Goal: Check status: Check status

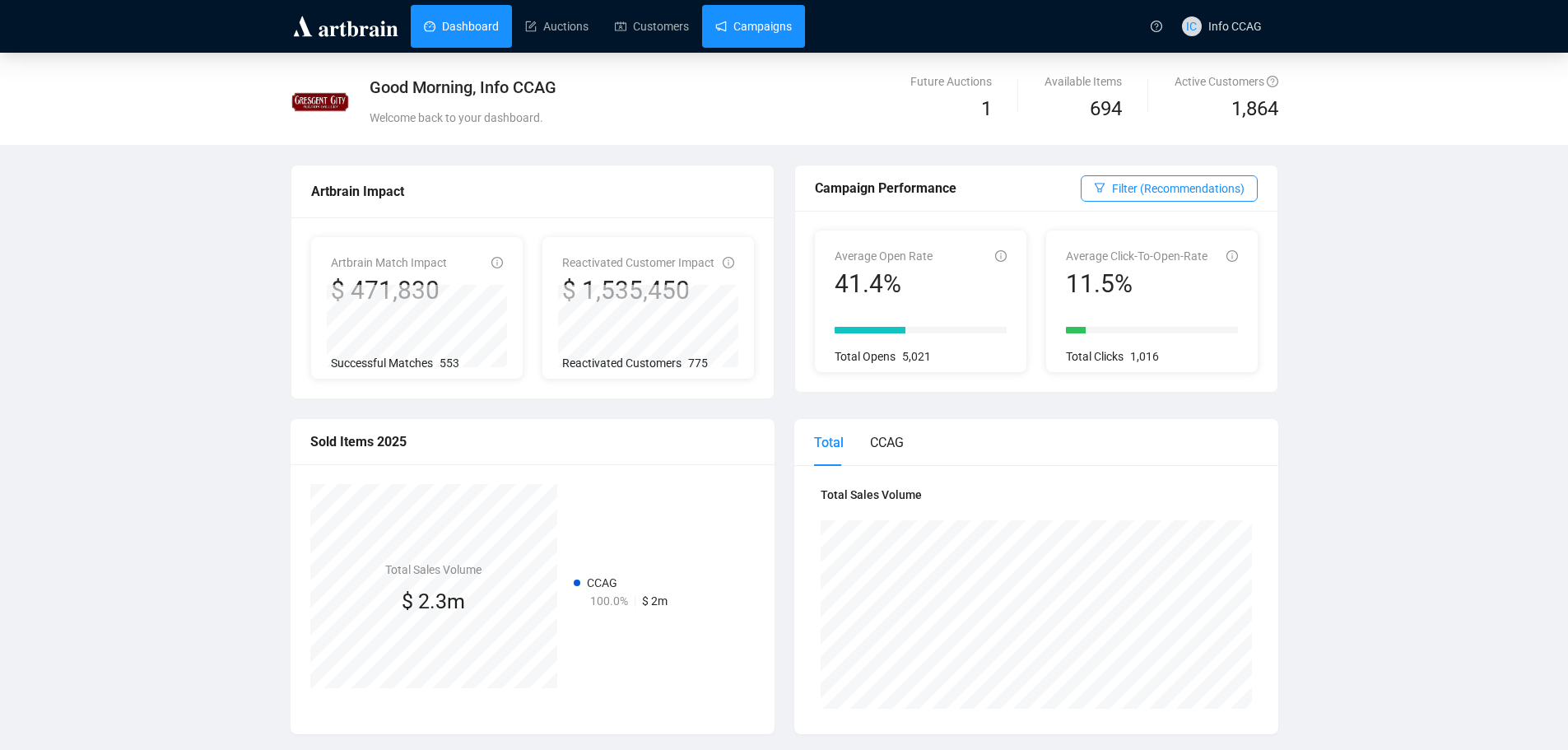
click at [759, 28] on link "Campaigns" at bounding box center [753, 26] width 77 height 43
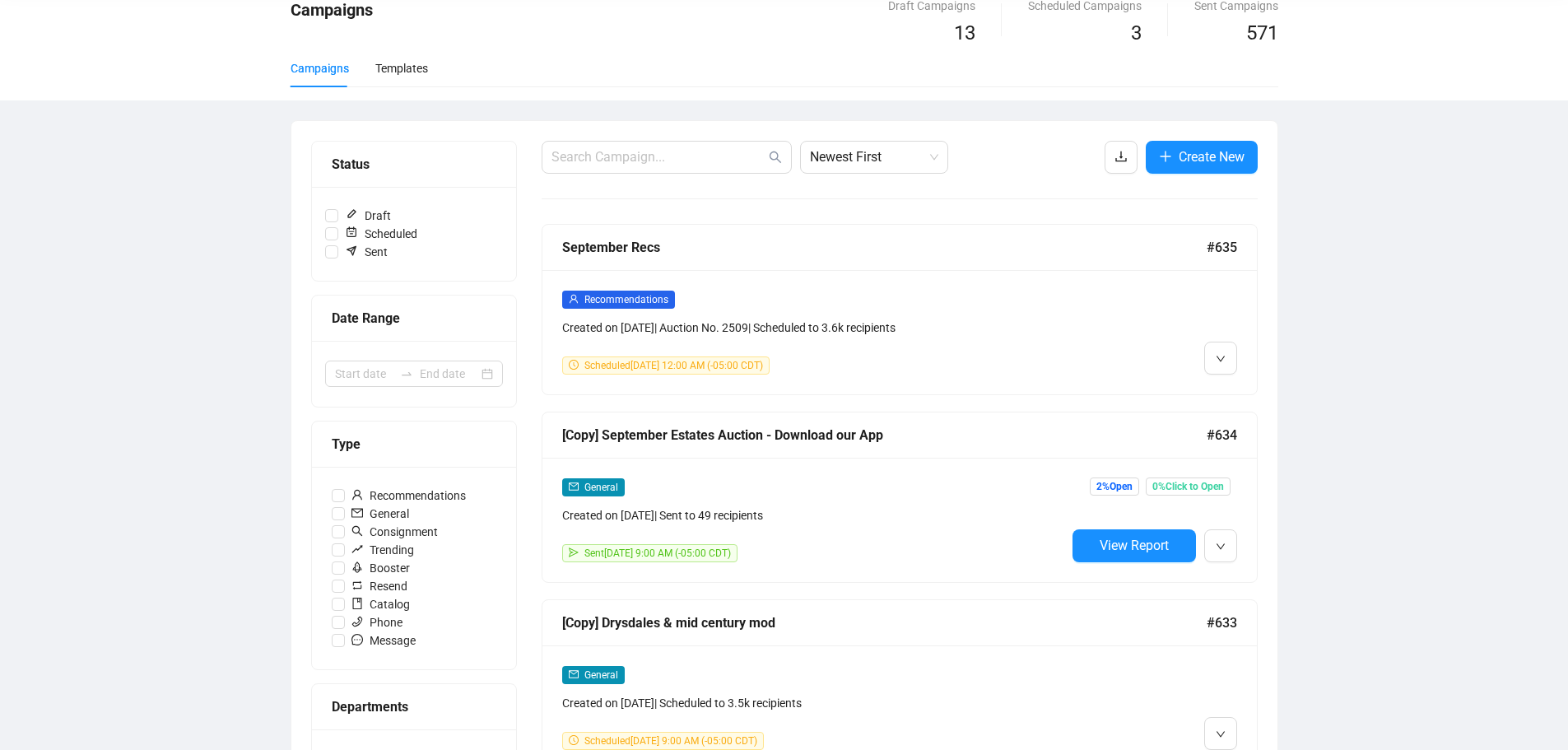
scroll to position [329, 0]
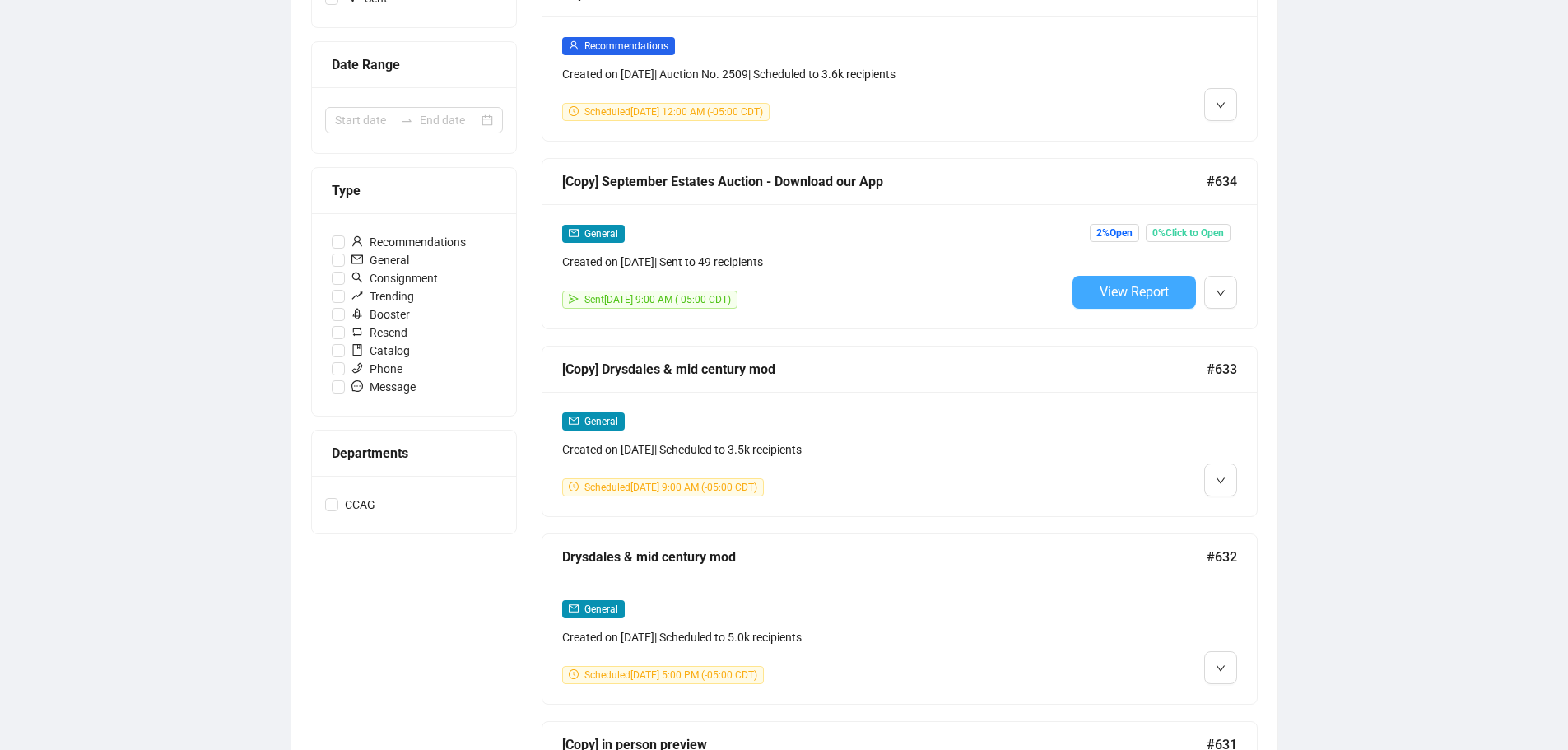
click at [1156, 291] on span "View Report" at bounding box center [1134, 292] width 69 height 16
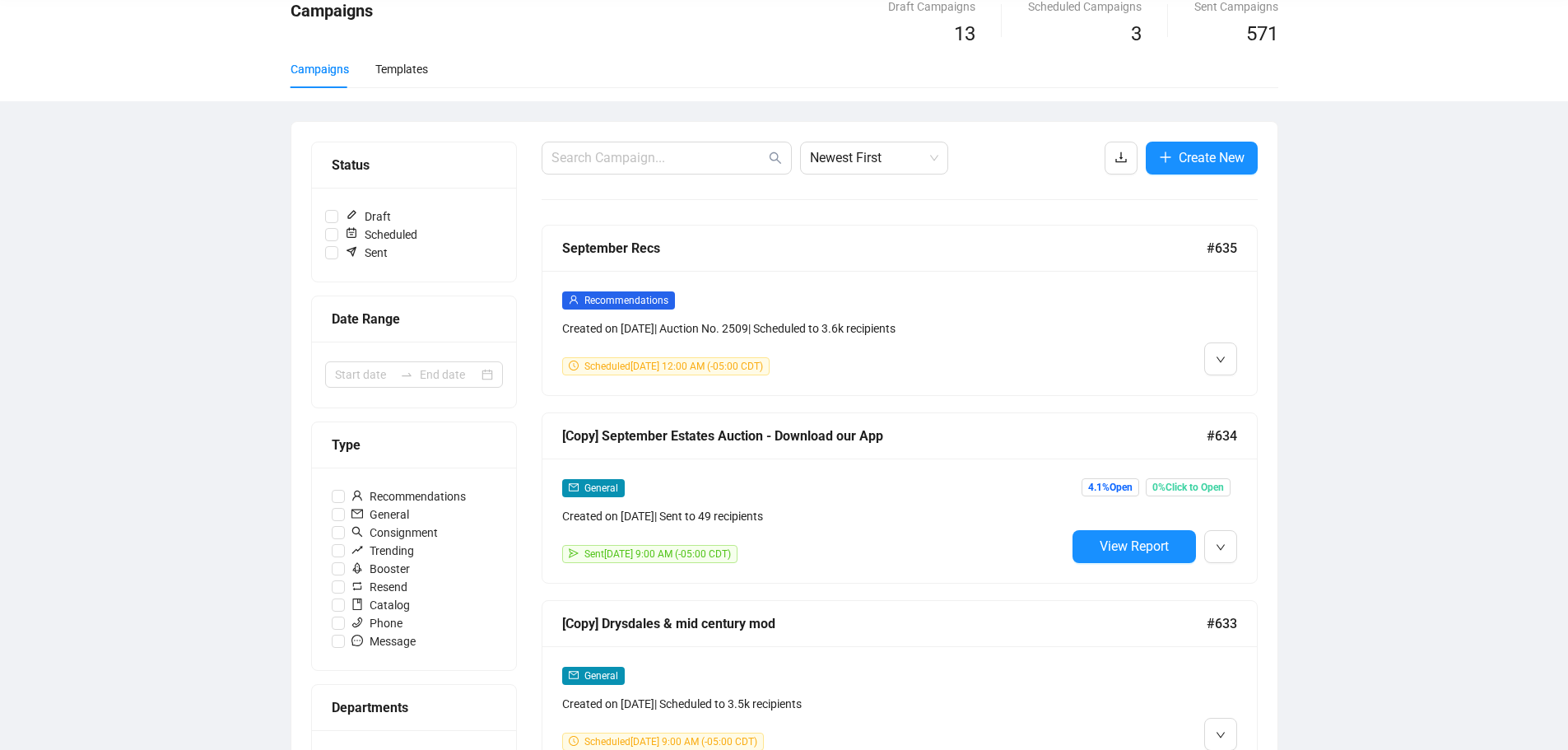
scroll to position [38, 0]
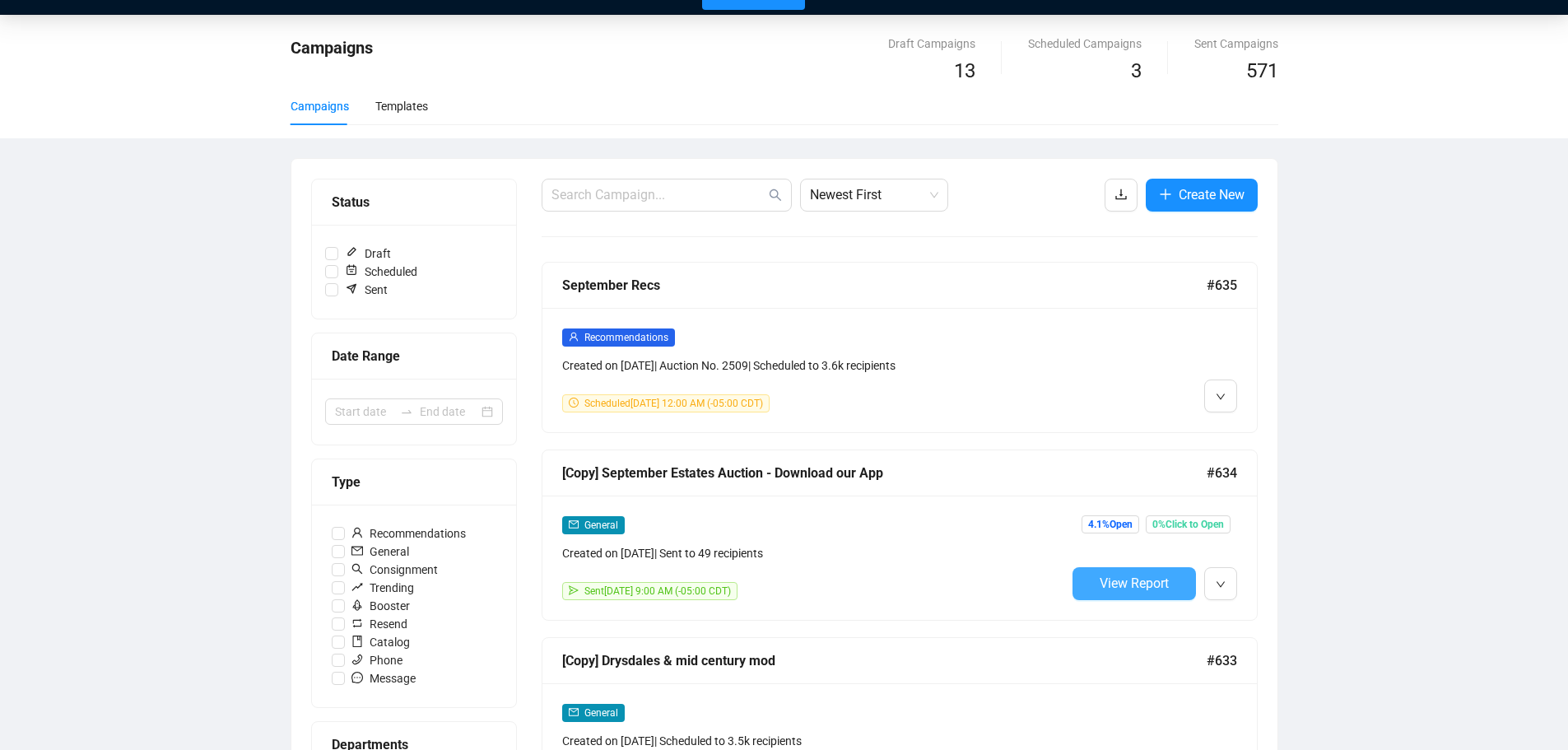
click at [1115, 584] on span "View Report" at bounding box center [1134, 583] width 69 height 16
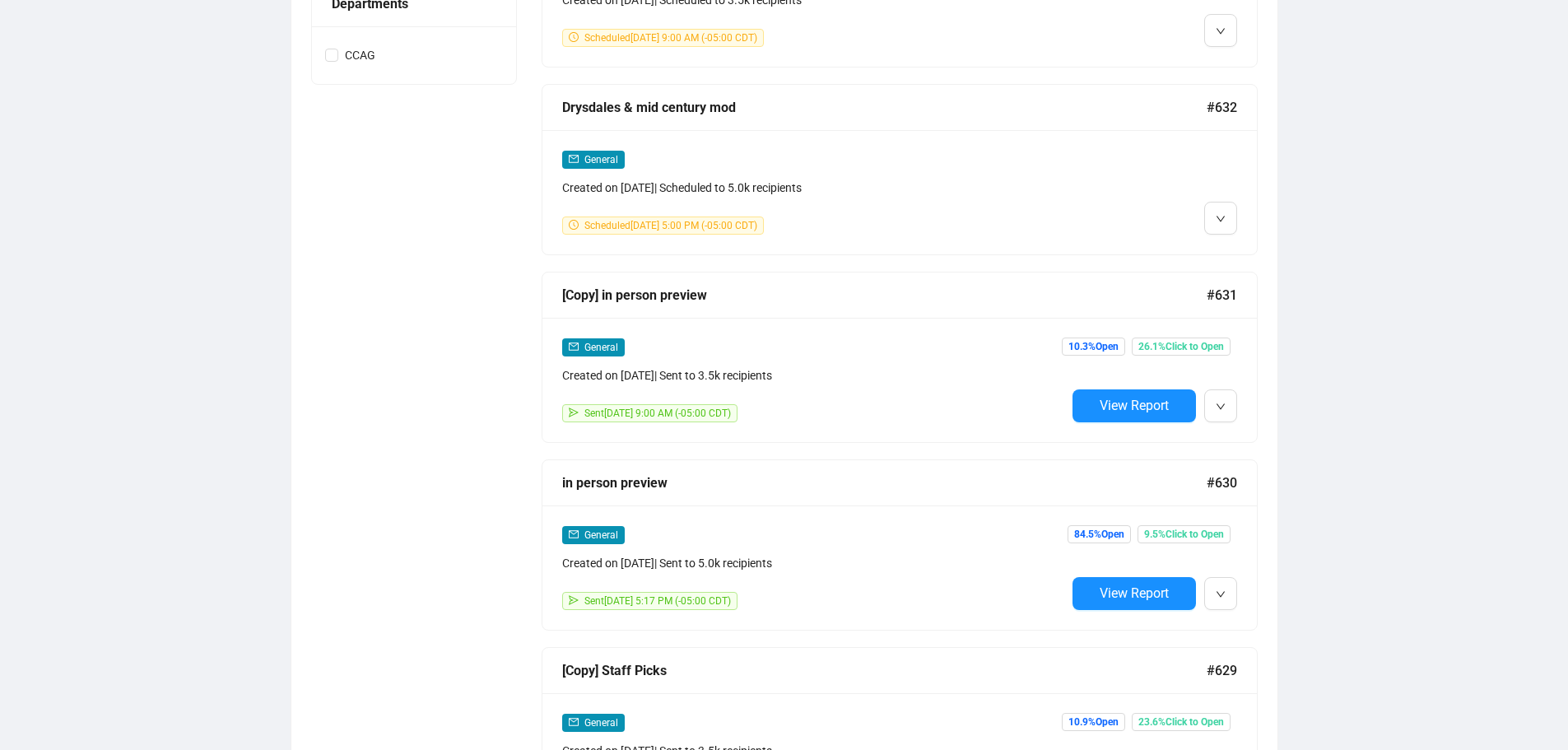
scroll to position [1026, 0]
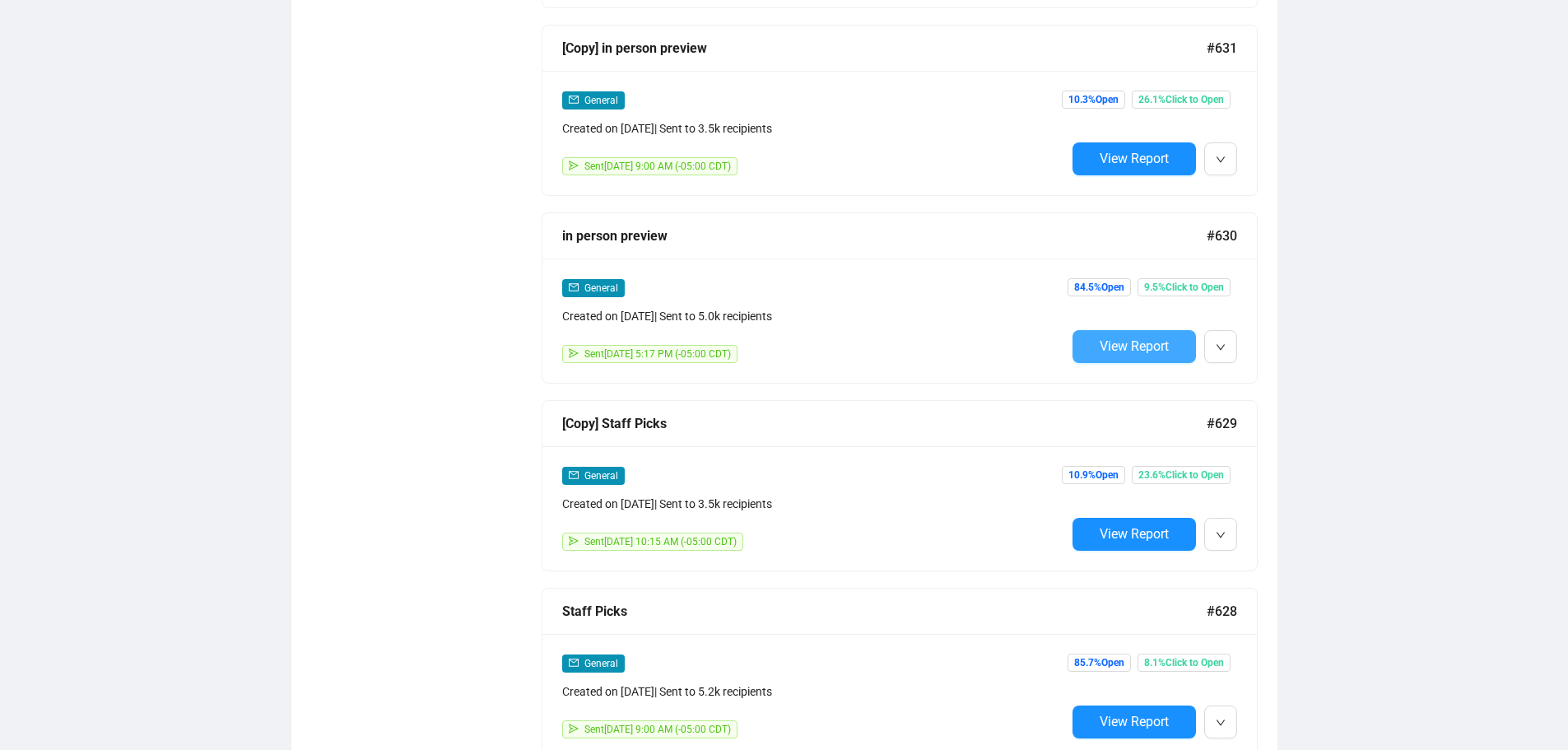
click at [1150, 339] on span "View Report" at bounding box center [1134, 346] width 69 height 16
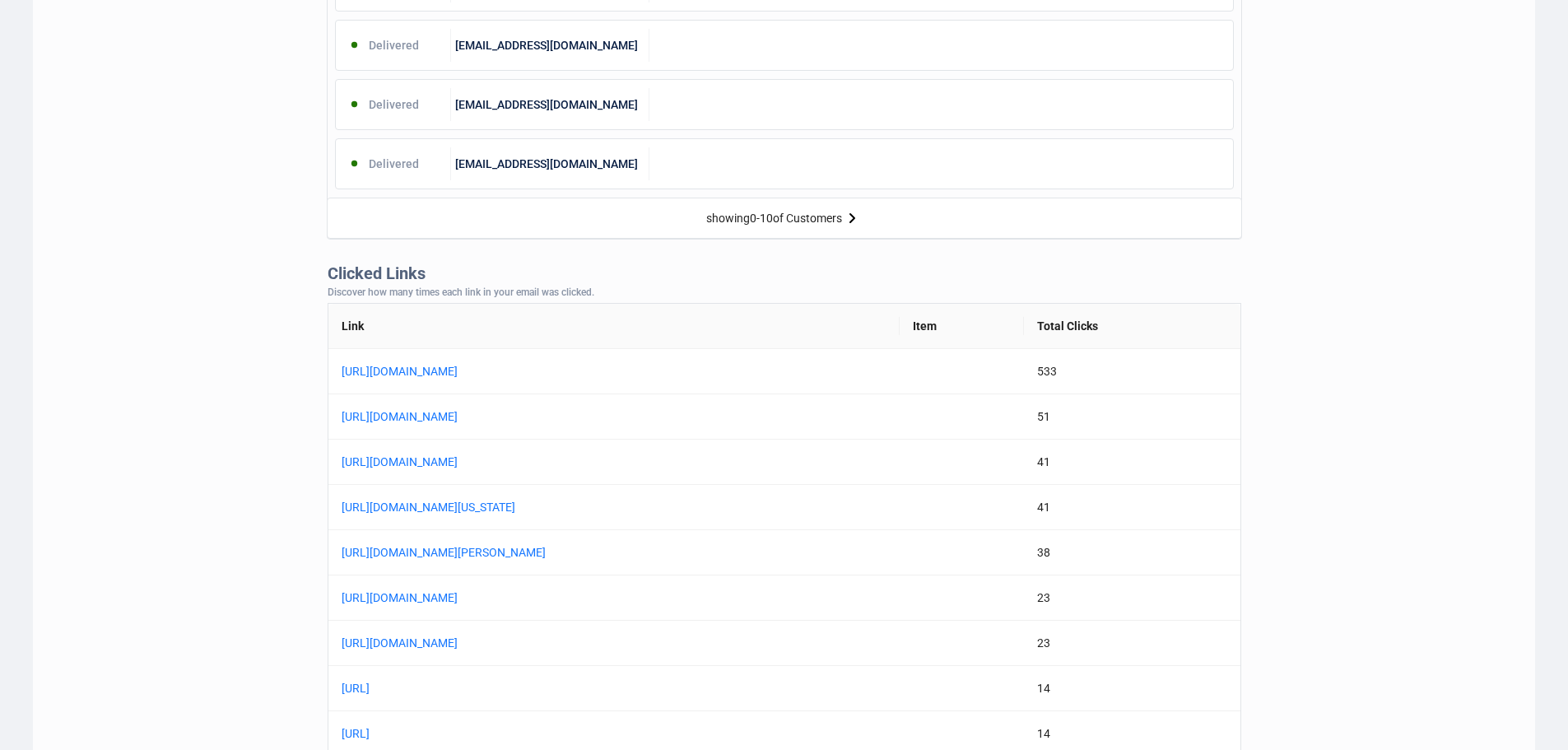
scroll to position [1235, 0]
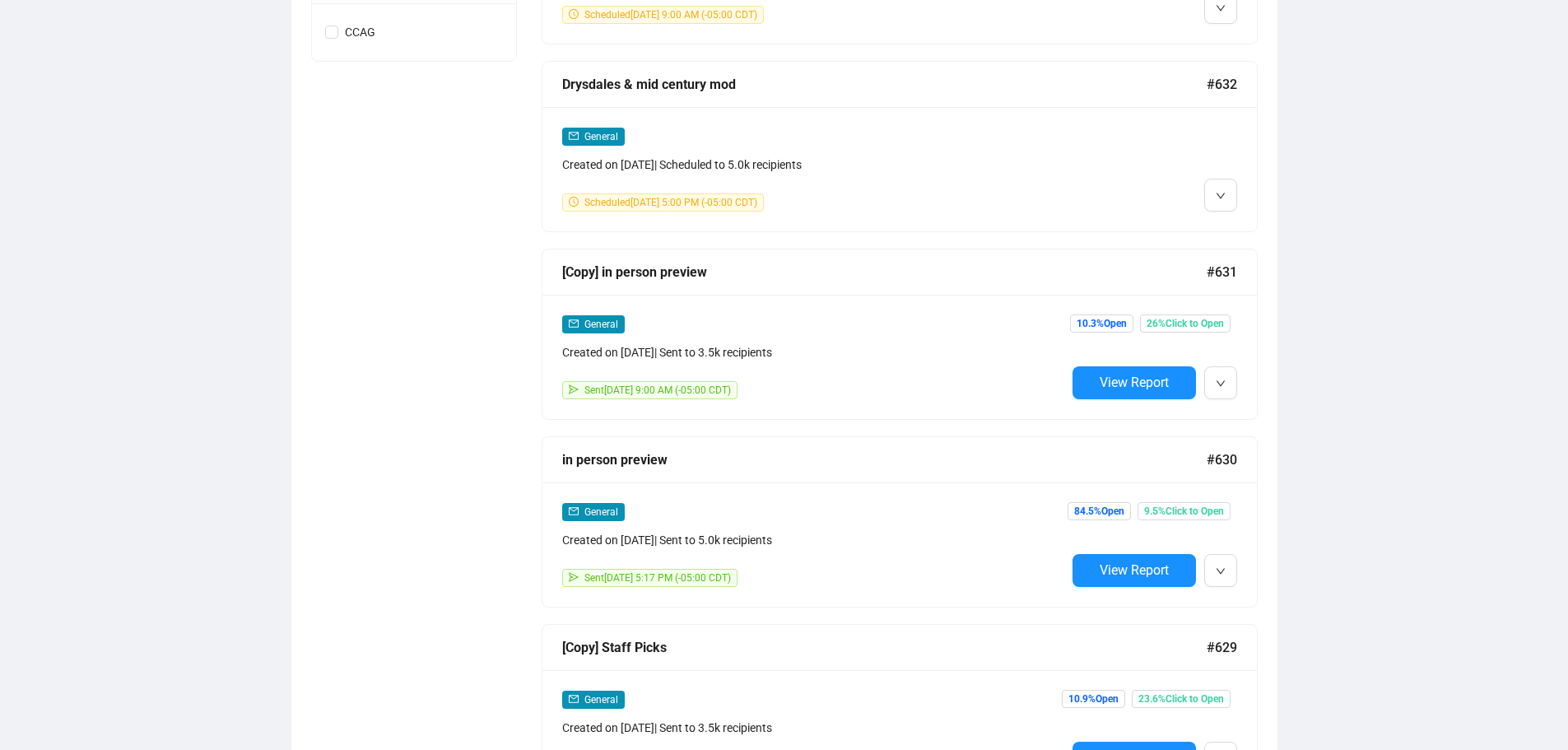
scroll to position [906, 0]
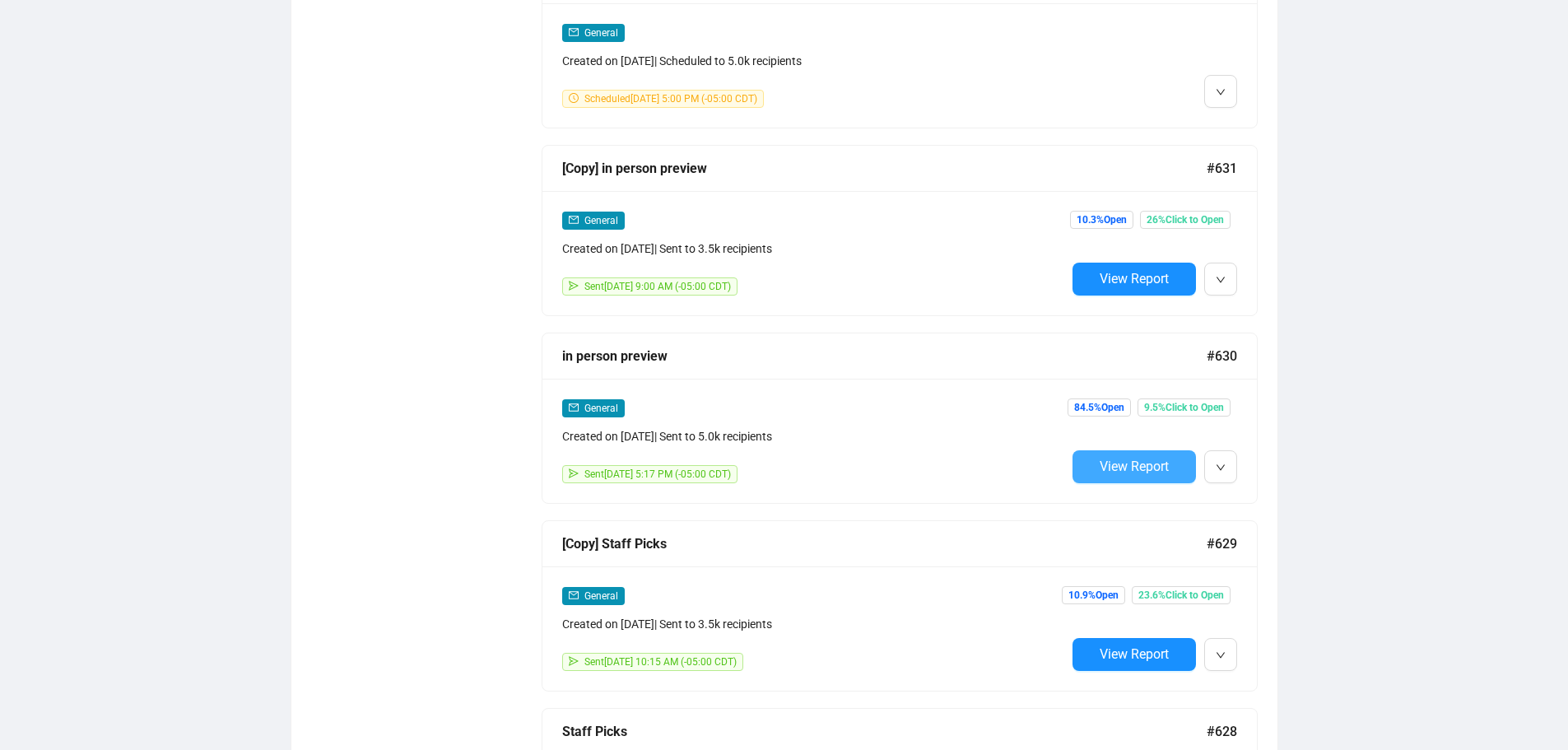
click at [1130, 467] on span "View Report" at bounding box center [1134, 467] width 69 height 16
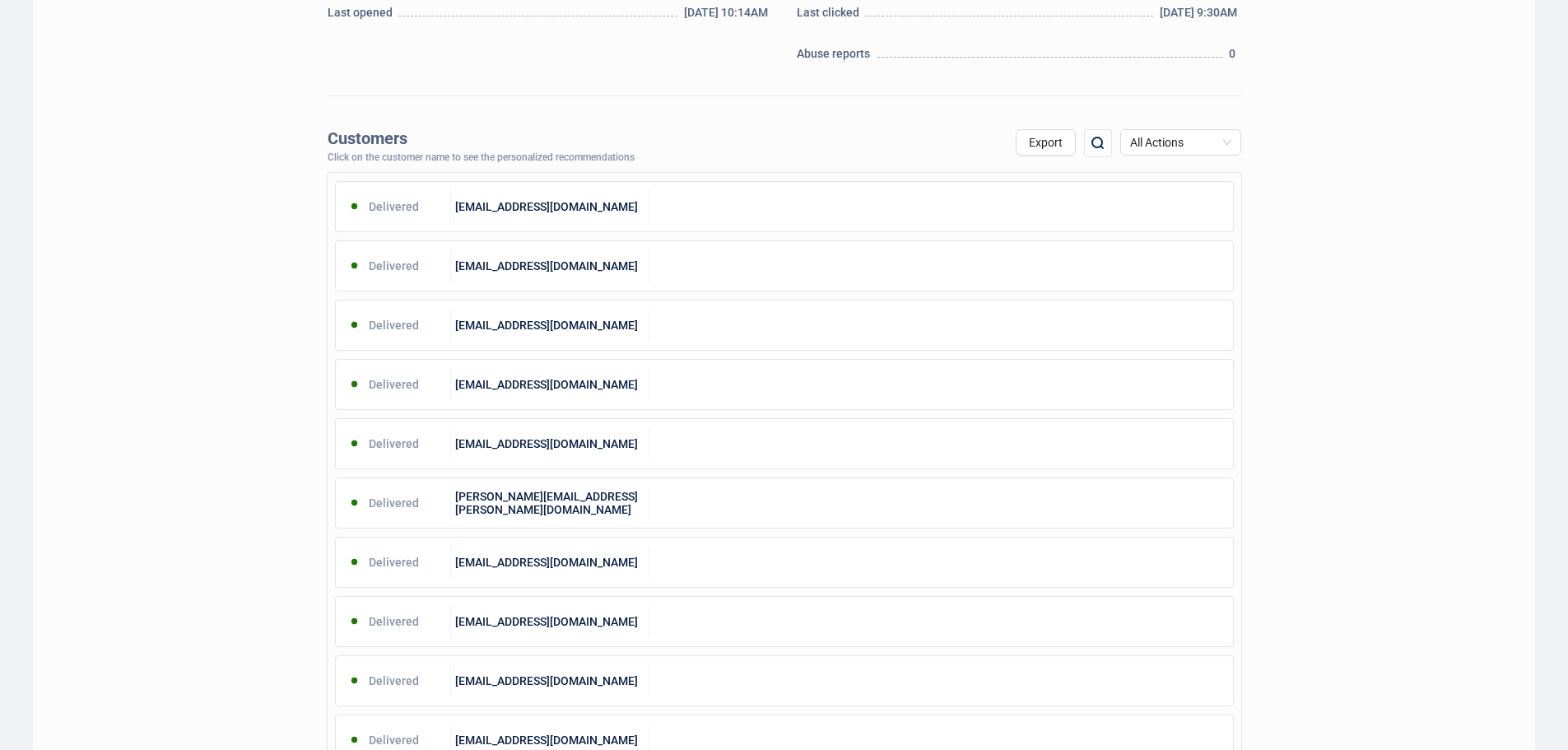
scroll to position [906, 0]
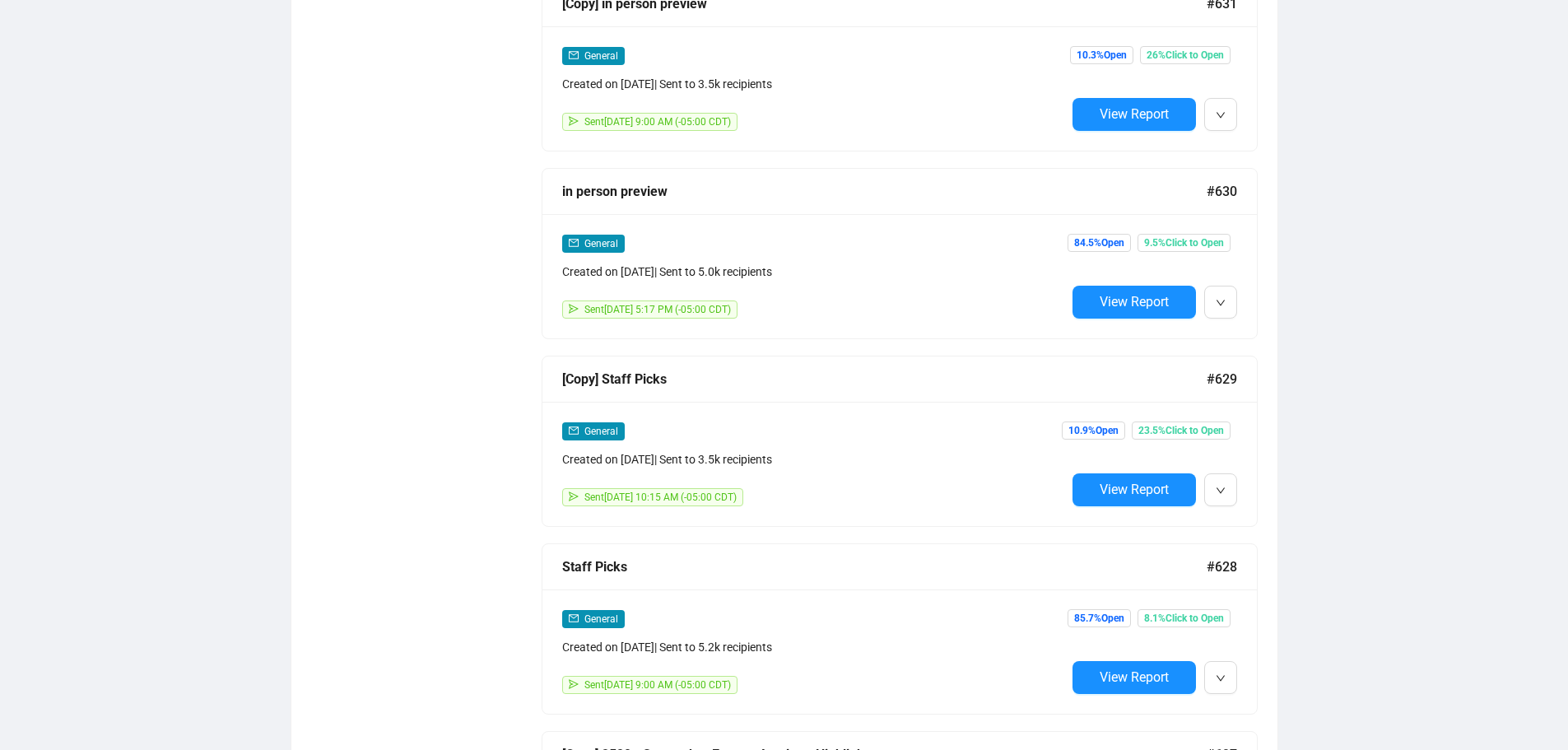
scroll to position [1400, 0]
